Goal: Find specific page/section

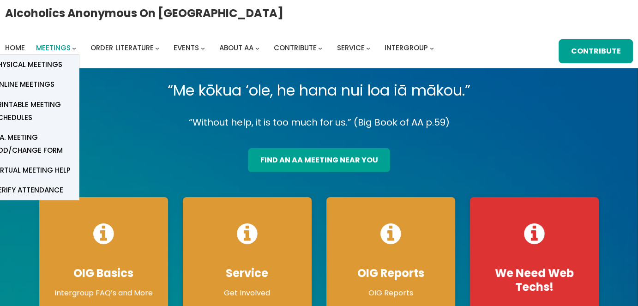
click at [62, 52] on span "Meetings" at bounding box center [53, 48] width 35 height 10
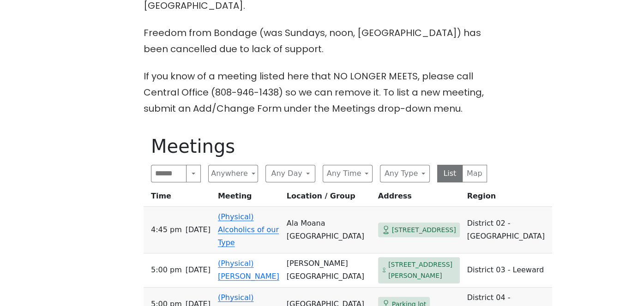
scroll to position [338, 0]
click at [159, 177] on input "Search" at bounding box center [169, 173] width 36 height 18
click at [159, 177] on input "*" at bounding box center [169, 173] width 36 height 18
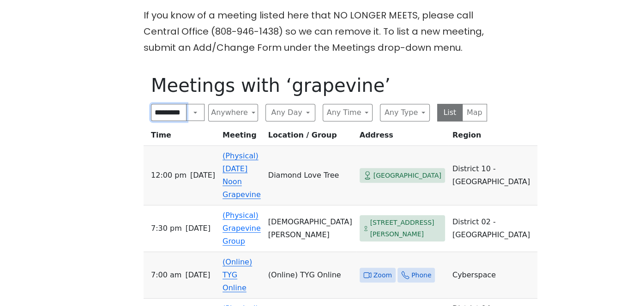
scroll to position [399, 0]
type input "*********"
click at [261, 211] on link "(Physical) Grapevine Group" at bounding box center [241, 228] width 38 height 35
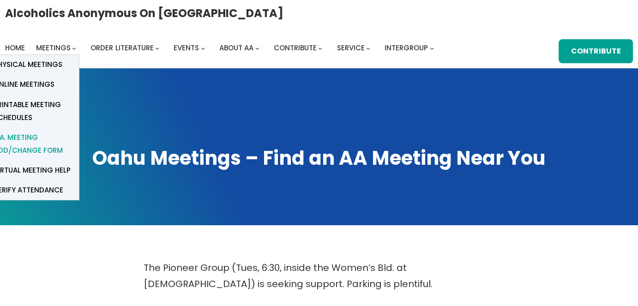
click at [23, 151] on span "A.A. Meeting Add/Change Form" at bounding box center [33, 144] width 78 height 26
